Goal: Information Seeking & Learning: Learn about a topic

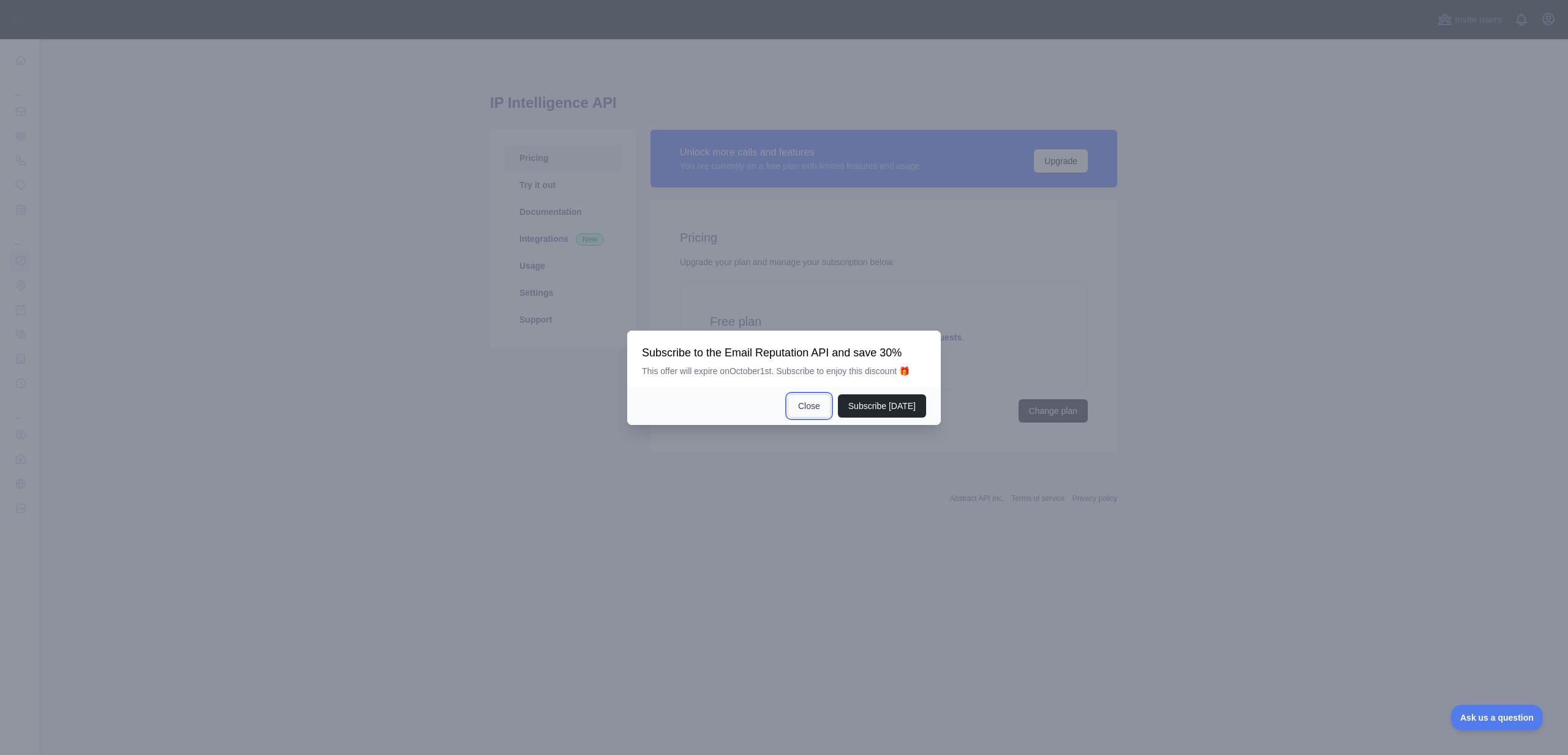
click at [819, 407] on button "Close" at bounding box center [809, 406] width 43 height 23
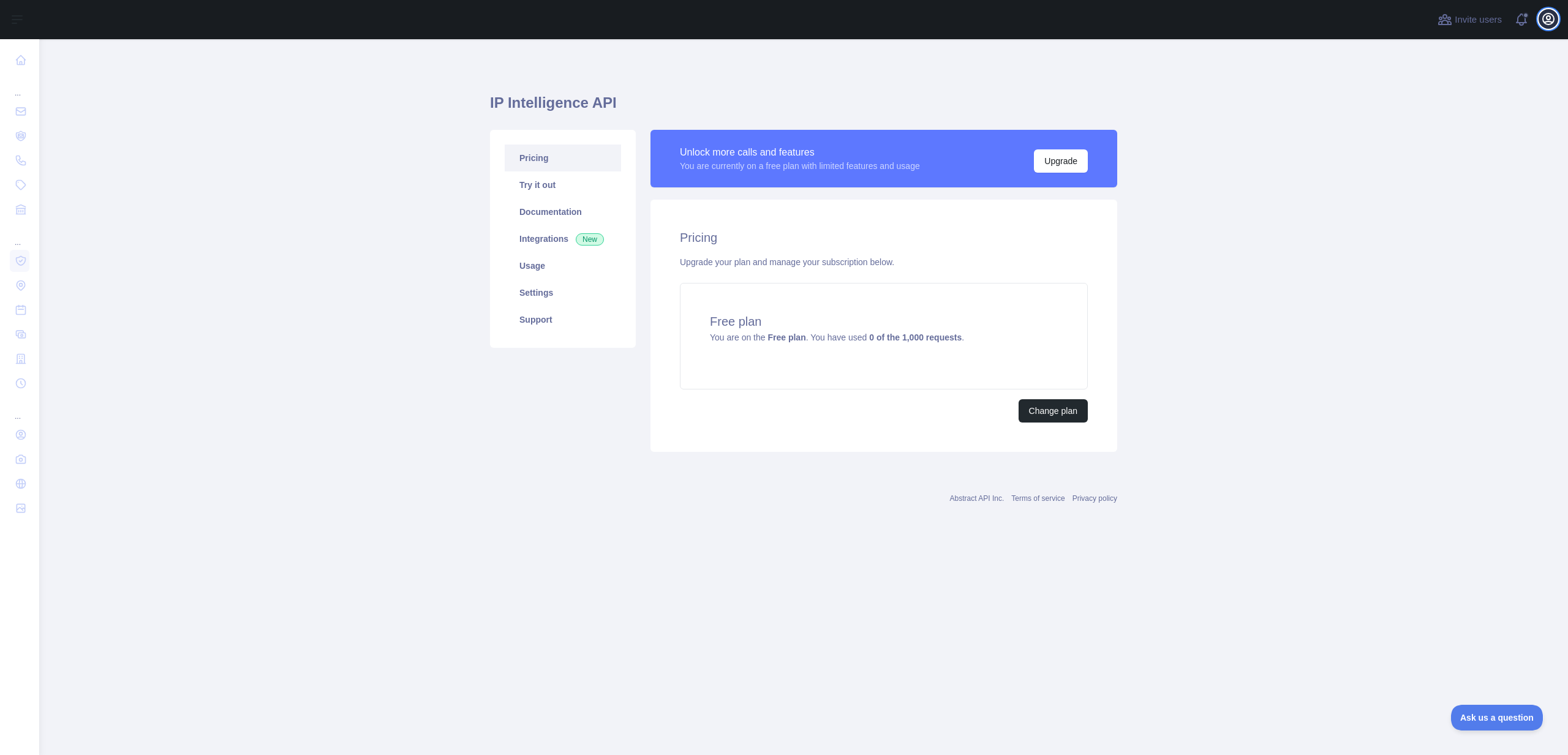
click at [1547, 27] on button "Open user menu" at bounding box center [1548, 19] width 20 height 20
click at [1244, 156] on main "IP Intelligence API Pricing Try it out Documentation Integrations New Usage Set…" at bounding box center [803, 397] width 1528 height 715
click at [565, 192] on link "Try it out" at bounding box center [563, 185] width 116 height 27
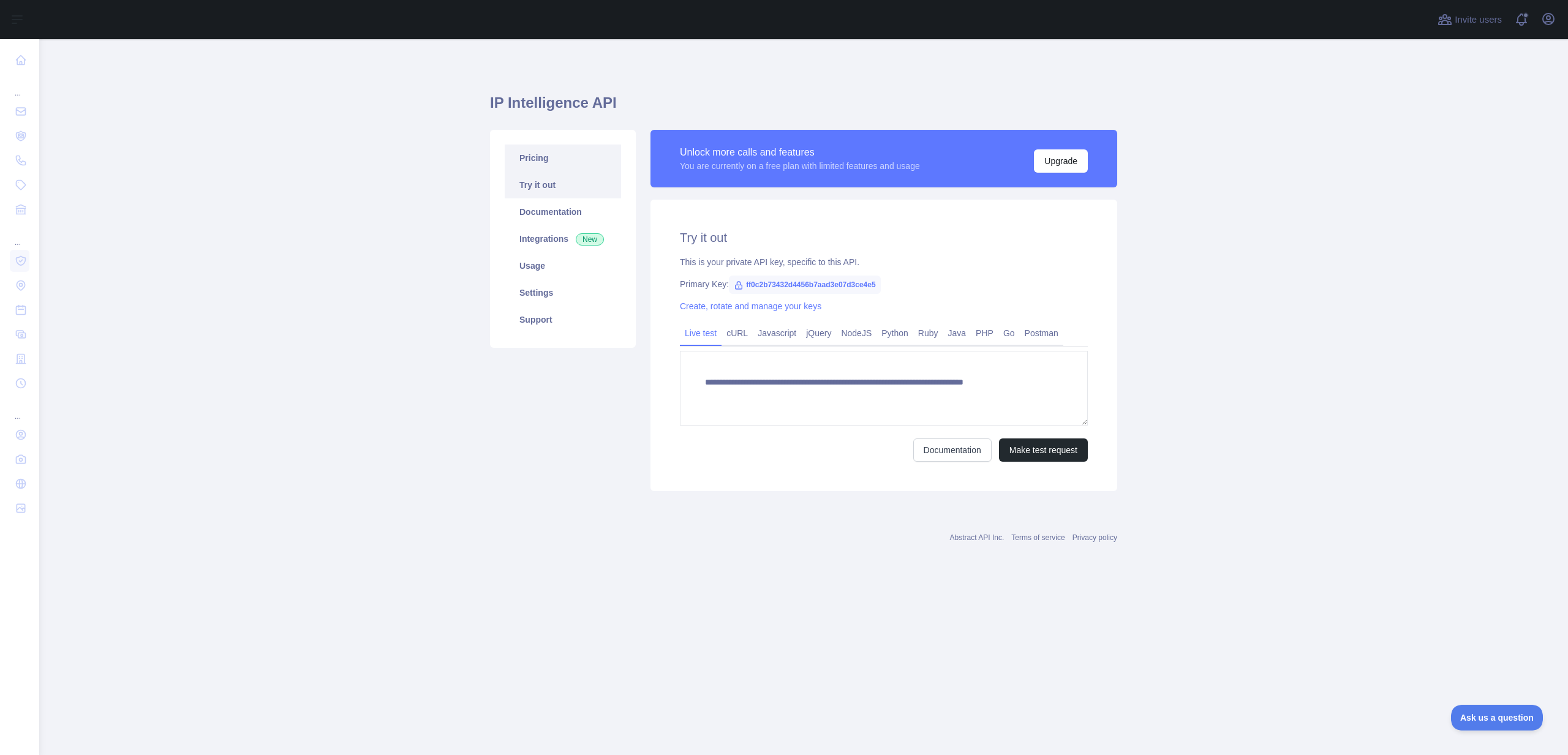
type textarea "**********"
click at [562, 153] on link "Pricing" at bounding box center [563, 158] width 116 height 27
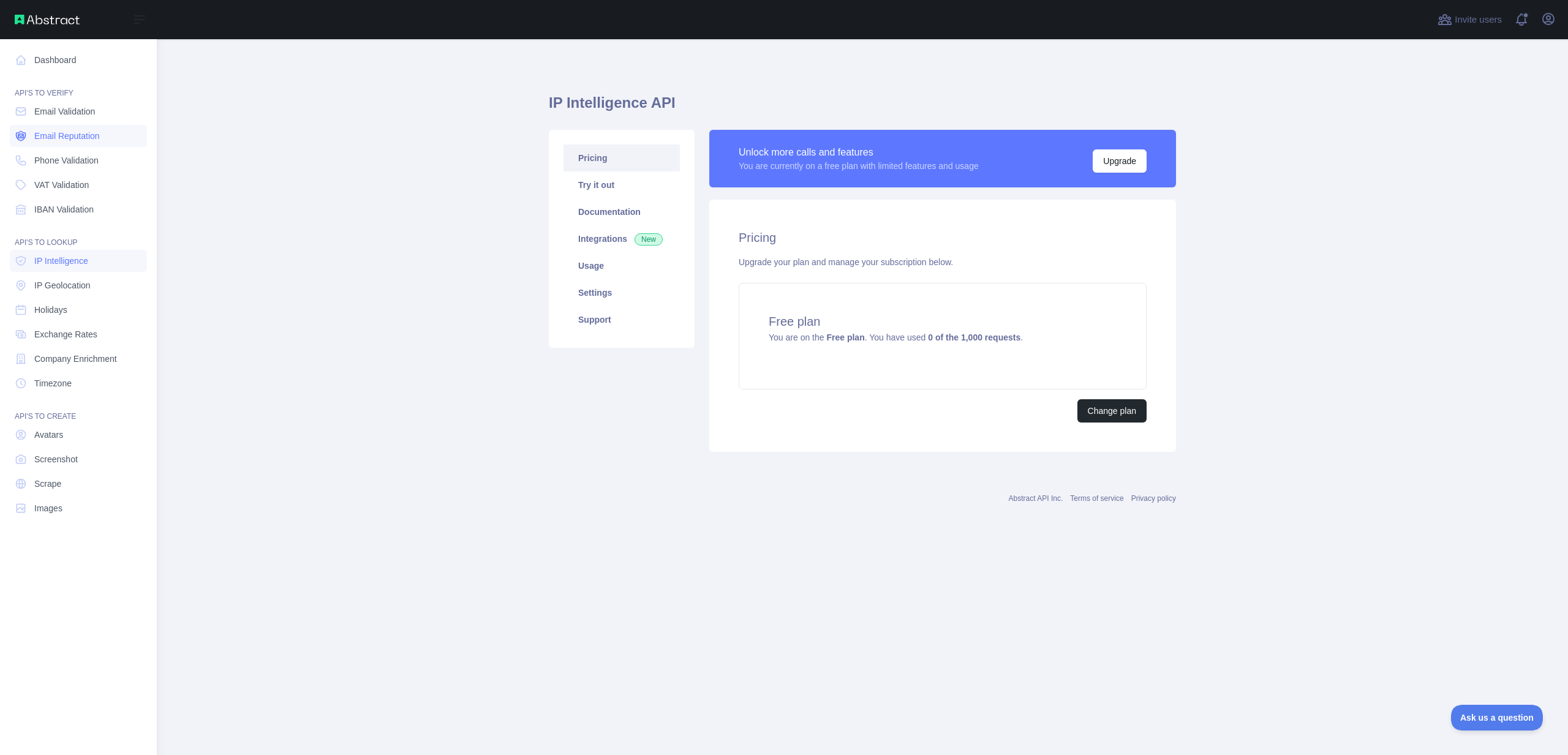
click at [65, 132] on span "Email Reputation" at bounding box center [66, 135] width 66 height 12
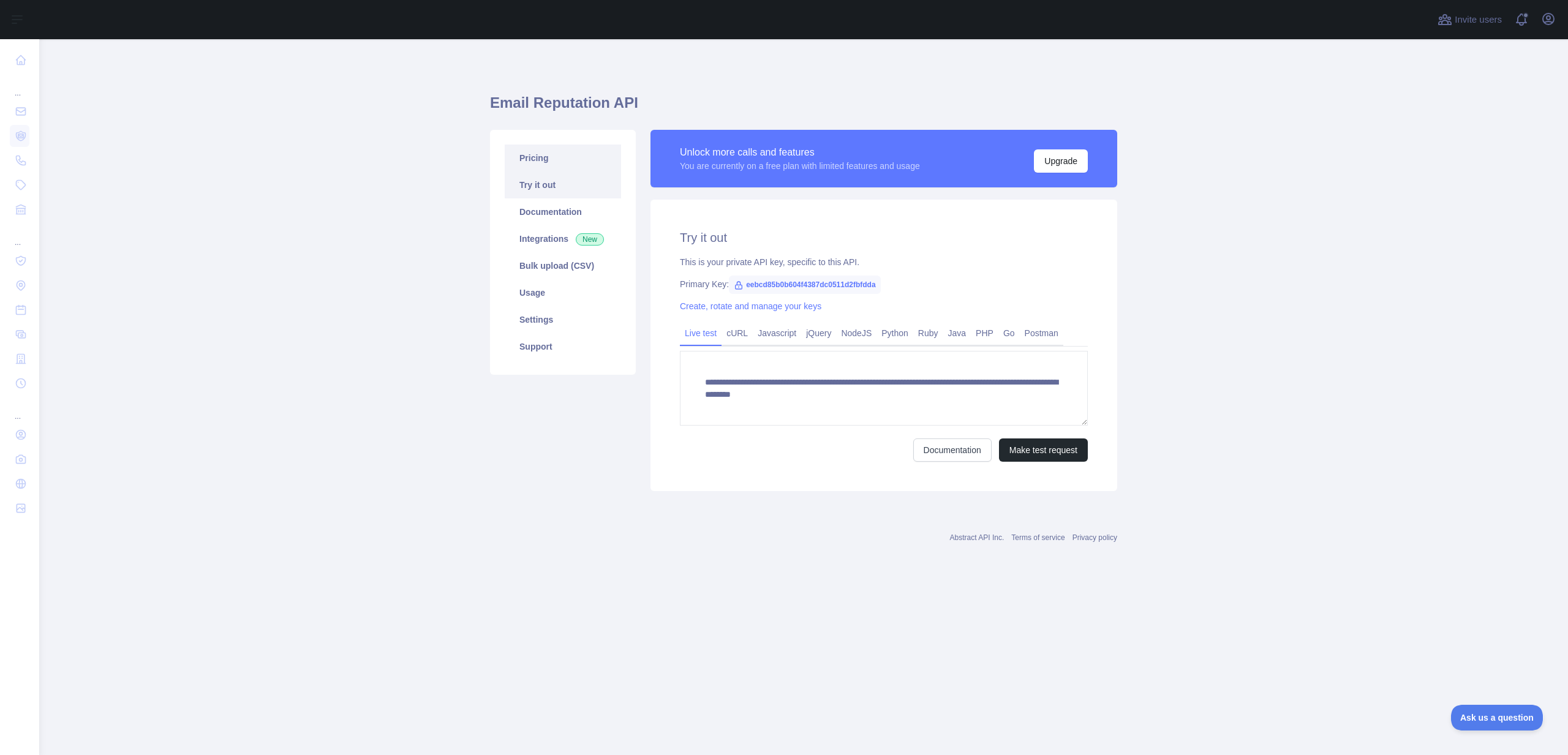
click at [557, 155] on link "Pricing" at bounding box center [563, 158] width 116 height 27
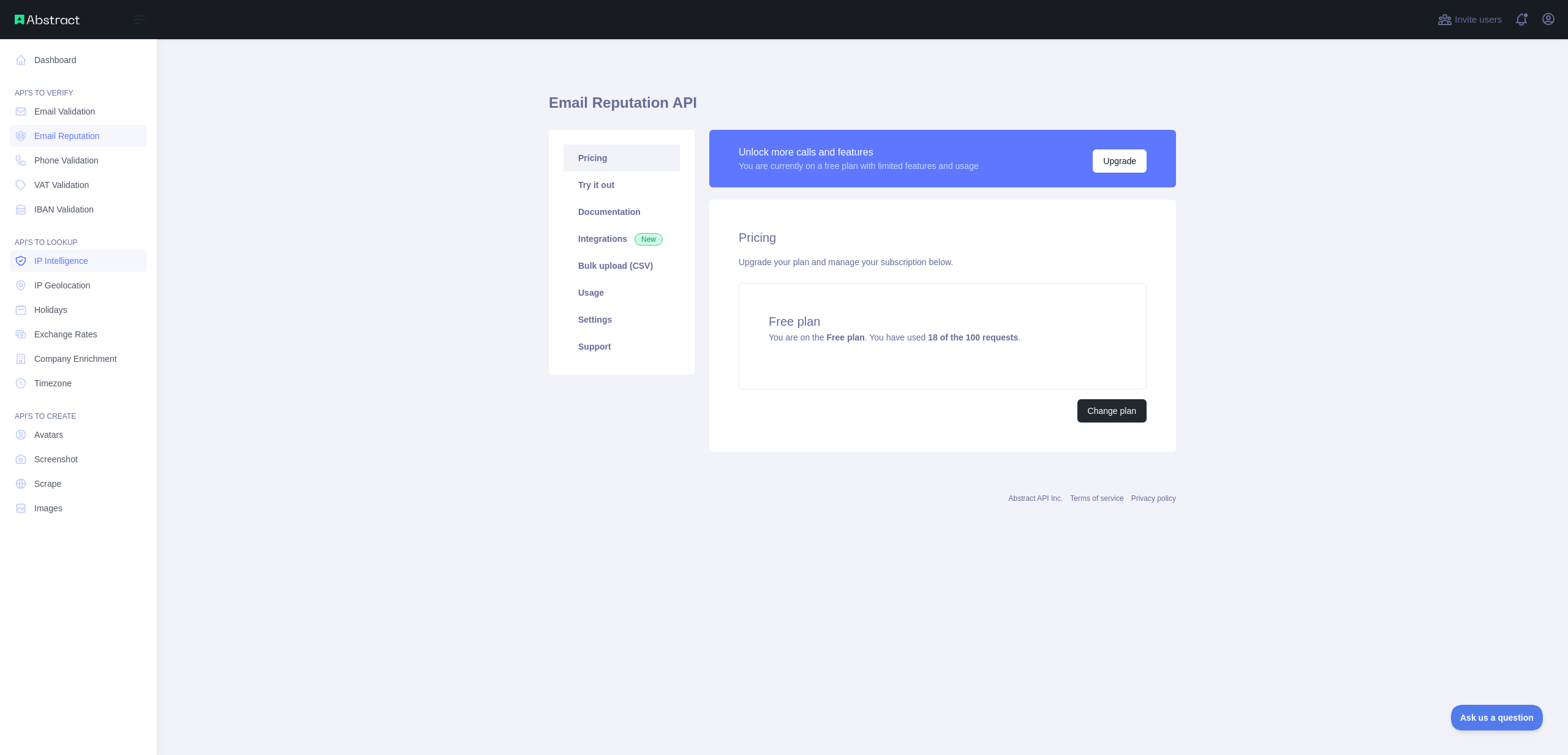
click at [62, 263] on span "IP Intelligence" at bounding box center [61, 261] width 54 height 12
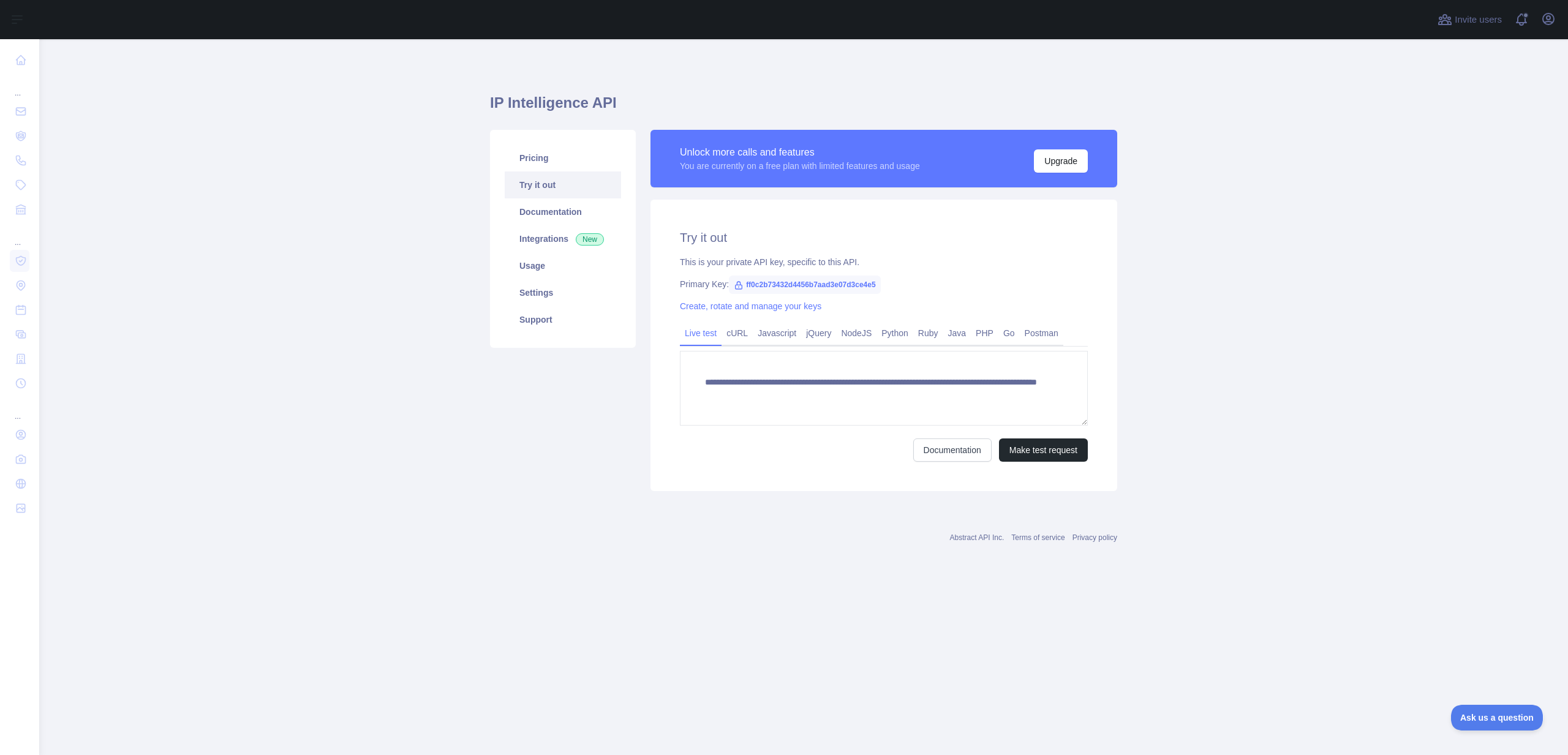
click at [546, 144] on div "Pricing Try it out Documentation Integrations New Usage Settings Support" at bounding box center [563, 238] width 146 height 218
click at [540, 168] on link "Pricing" at bounding box center [563, 158] width 116 height 27
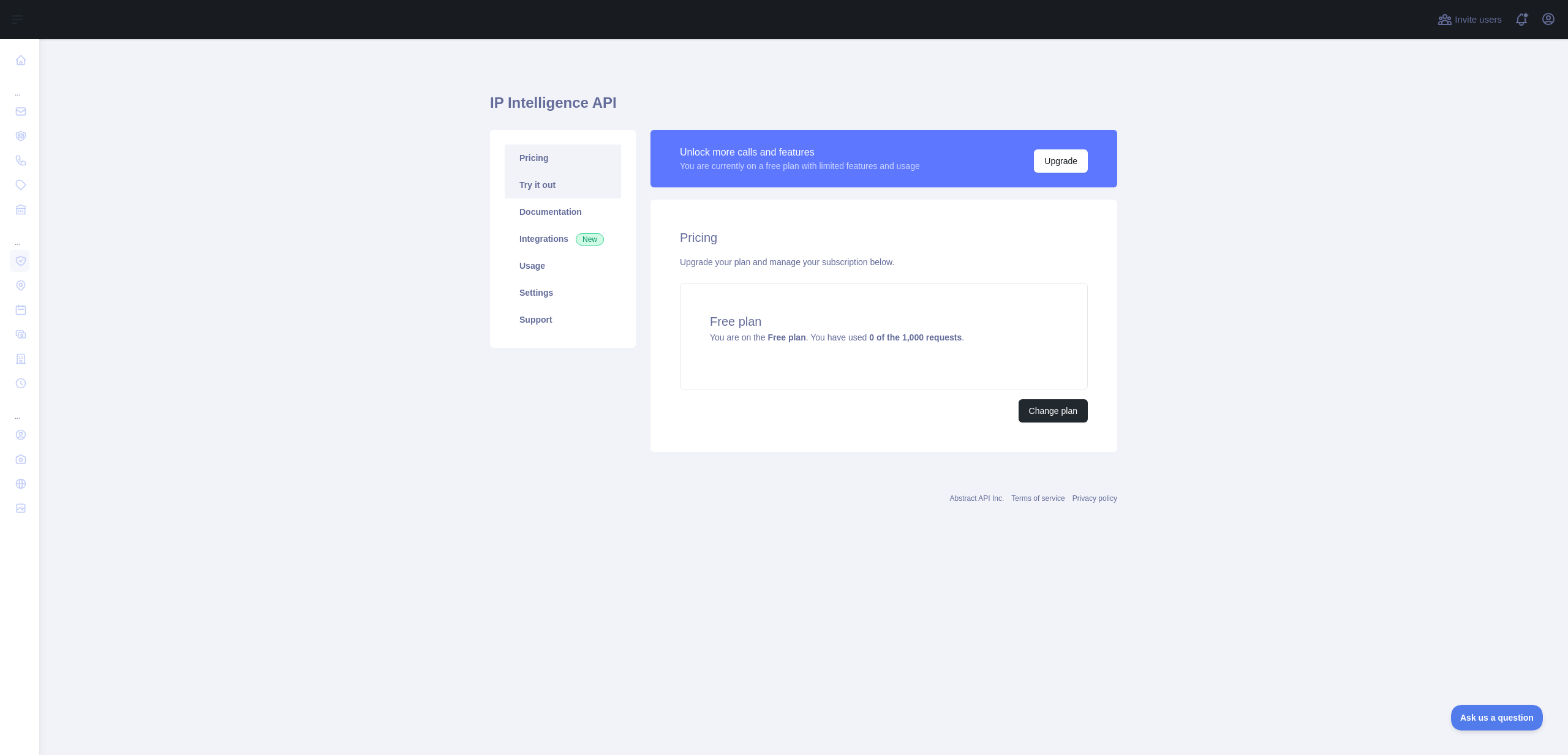
click at [540, 192] on link "Try it out" at bounding box center [563, 185] width 116 height 27
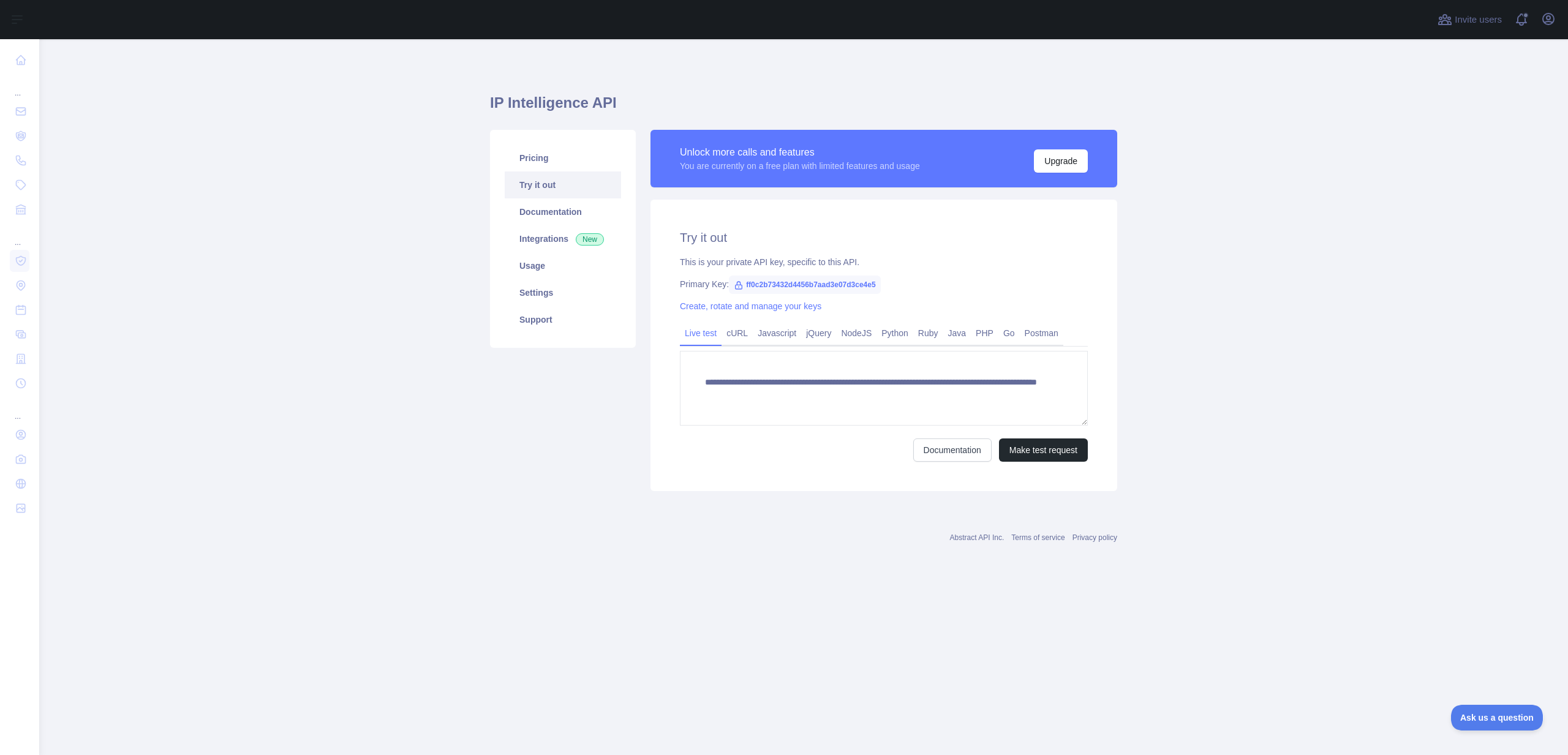
click at [853, 286] on span "ff0c2b73432d4456b7aad3e07d3ce4e5" at bounding box center [804, 285] width 152 height 18
copy span "ff0c2b73432d4456b7aad3e07d3ce4e5"
